Goal: Task Accomplishment & Management: Complete application form

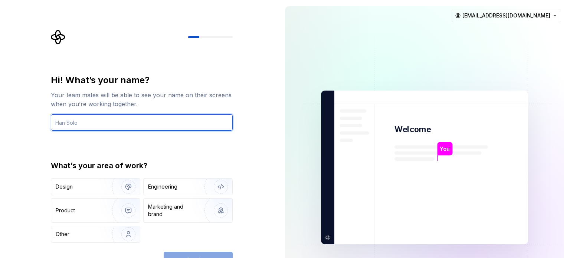
click at [137, 122] on input "text" at bounding box center [142, 122] width 182 height 16
type input "Sachin"
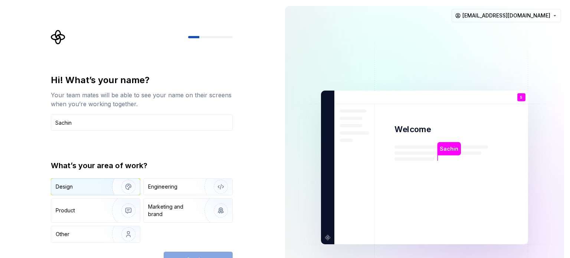
click at [85, 187] on div "Design" at bounding box center [79, 186] width 47 height 7
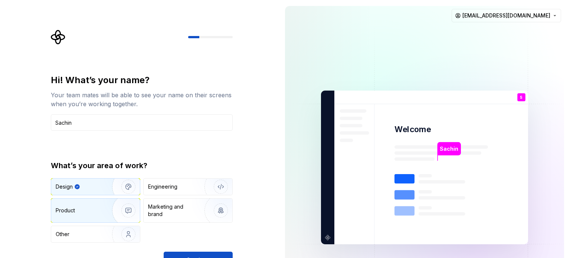
click at [84, 211] on div "Product" at bounding box center [80, 210] width 49 height 7
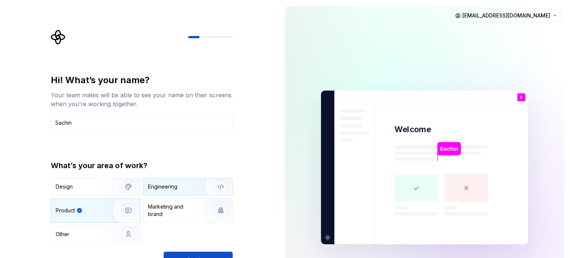
click at [185, 186] on div "Engineering" at bounding box center [177, 186] width 59 height 7
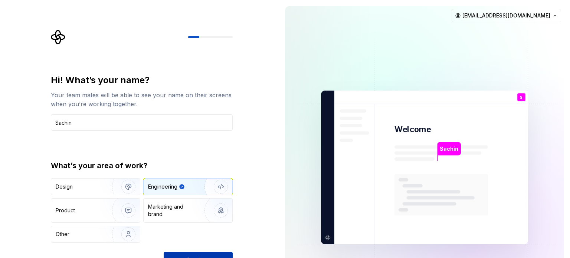
click at [192, 255] on button "Continue" at bounding box center [198, 260] width 69 height 16
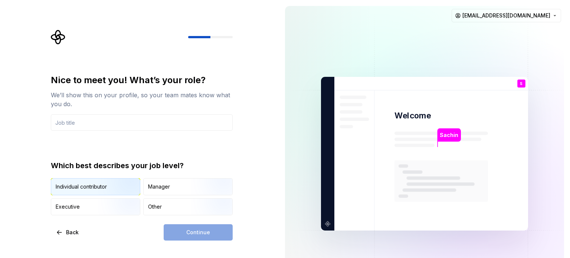
click at [114, 187] on img "button" at bounding box center [122, 196] width 48 height 50
click at [205, 230] on div "Continue" at bounding box center [198, 232] width 69 height 16
click at [116, 117] on input "text" at bounding box center [142, 122] width 182 height 16
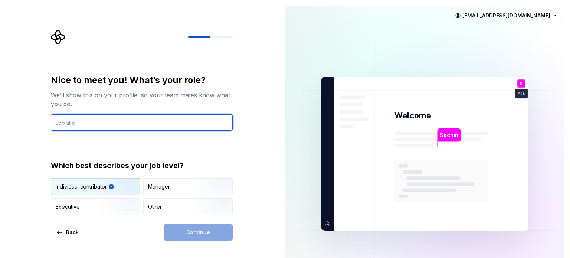
click at [86, 123] on input "text" at bounding box center [142, 122] width 182 height 16
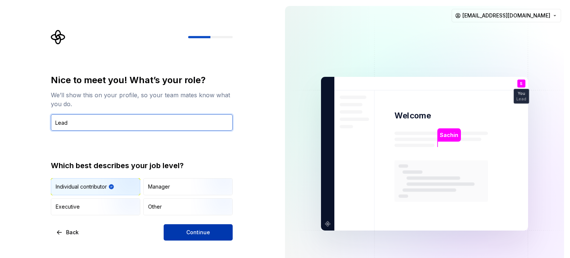
type input "Lead"
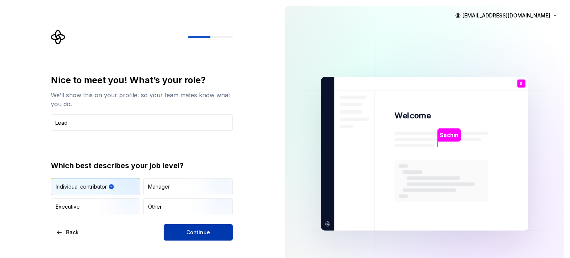
click at [176, 229] on button "Continue" at bounding box center [198, 232] width 69 height 16
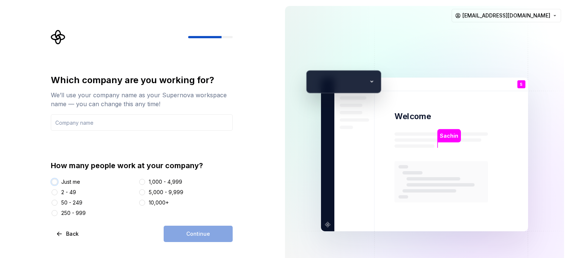
click at [53, 183] on button "Just me" at bounding box center [55, 182] width 6 height 6
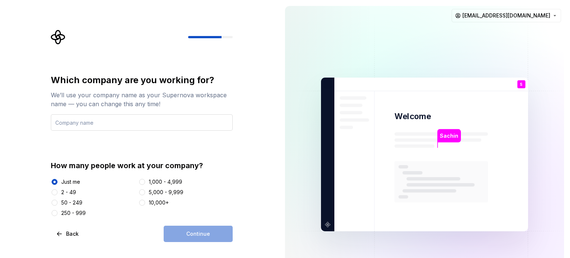
click at [108, 121] on input "text" at bounding box center [142, 122] width 182 height 16
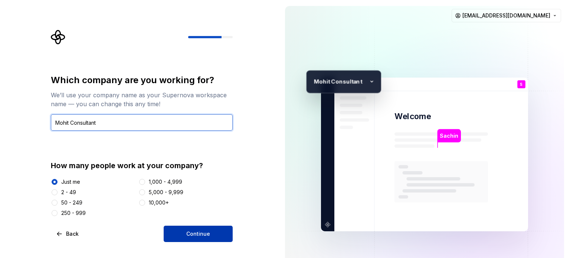
type input "Mohit Consultant"
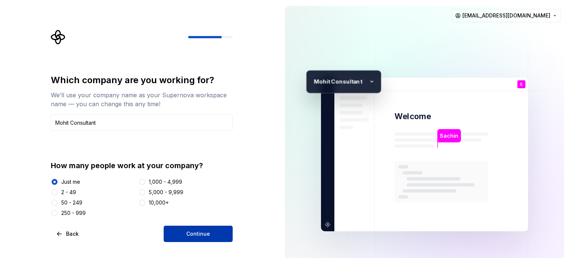
click at [204, 231] on span "Continue" at bounding box center [198, 233] width 24 height 7
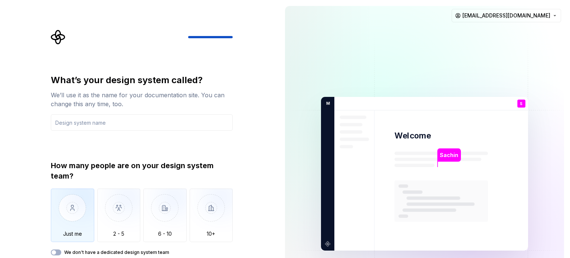
click at [72, 218] on img "button" at bounding box center [72, 214] width 43 height 50
click at [95, 125] on input "text" at bounding box center [142, 122] width 182 height 16
click at [59, 250] on button "We don't have a dedicated design system team" at bounding box center [56, 253] width 10 height 6
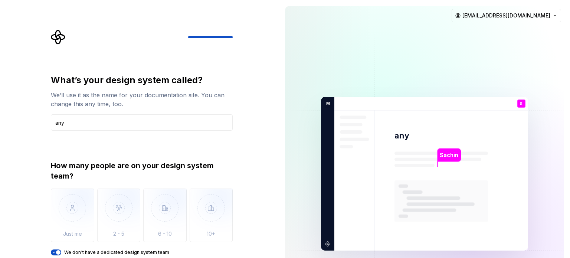
click at [339, 148] on img at bounding box center [424, 174] width 301 height 351
click at [282, 139] on div "Sachin any S You Lead T B +3 M ohit Consultant [PERSON_NAME] [PERSON_NAME] [PER…" at bounding box center [424, 174] width 291 height 348
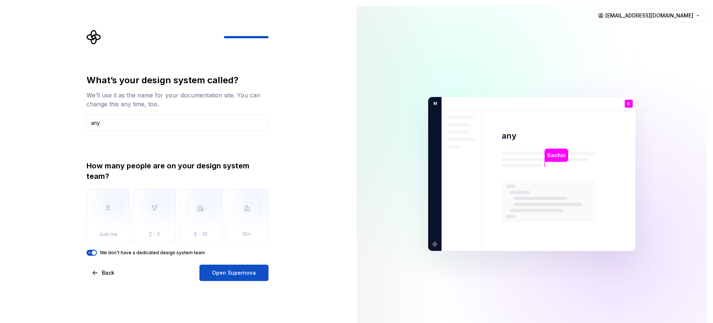
drag, startPoint x: 528, startPoint y: 4, endPoint x: 337, endPoint y: 210, distance: 281.1
click at [337, 210] on div "What’s your design system called? We’ll use it as the name for your documentati…" at bounding box center [175, 174] width 350 height 348
click at [251, 258] on span "Open Supernova" at bounding box center [234, 272] width 44 height 7
click at [253, 258] on div "Open Supernova" at bounding box center [233, 272] width 69 height 16
click at [213, 258] on div "Open Supernova" at bounding box center [233, 272] width 69 height 16
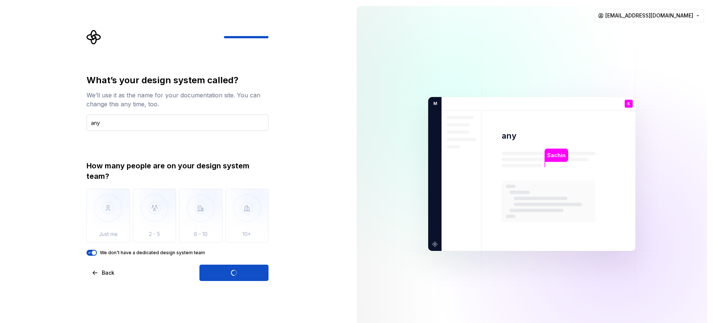
click at [117, 125] on input "any" at bounding box center [178, 122] width 182 height 16
type input "a"
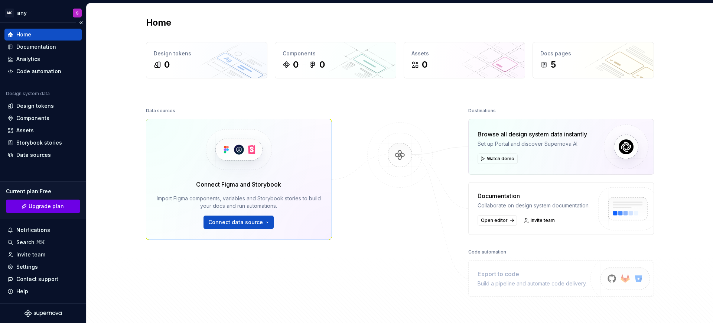
click at [47, 208] on span "Upgrade plan" at bounding box center [46, 205] width 35 height 7
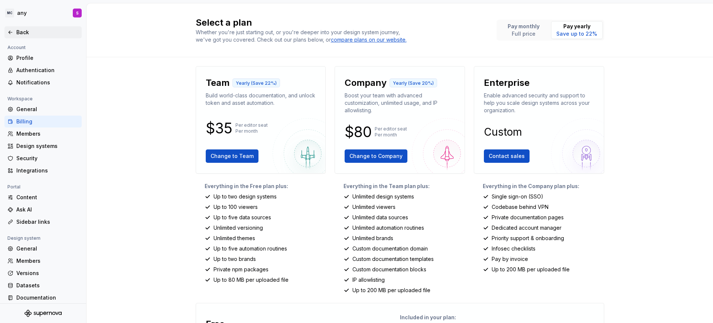
click at [10, 35] on div "Back" at bounding box center [42, 32] width 71 height 7
